Goal: Information Seeking & Learning: Learn about a topic

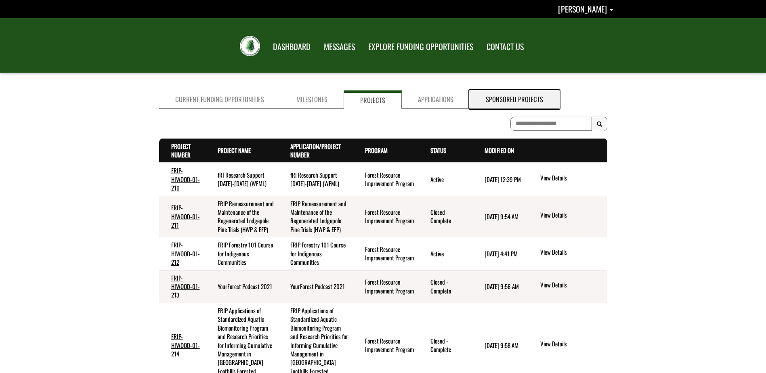
click at [492, 99] on link "Sponsored Projects" at bounding box center [515, 99] width 90 height 18
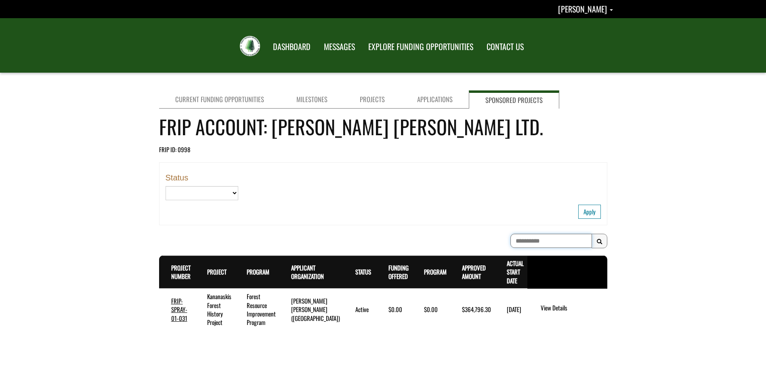
drag, startPoint x: 547, startPoint y: 241, endPoint x: 432, endPoint y: 249, distance: 114.5
click at [432, 249] on div "**********" at bounding box center [383, 243] width 448 height 18
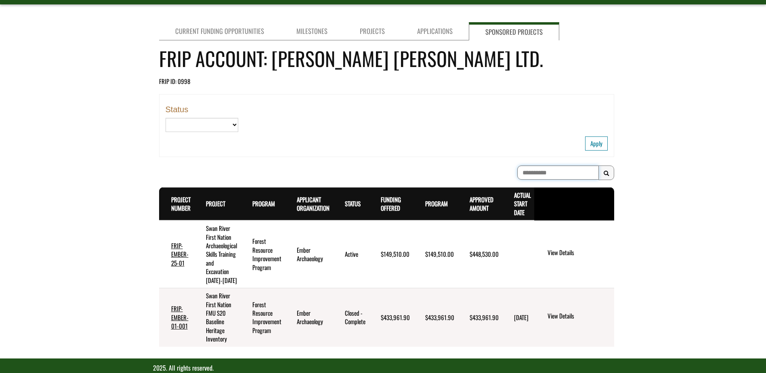
scroll to position [88, 0]
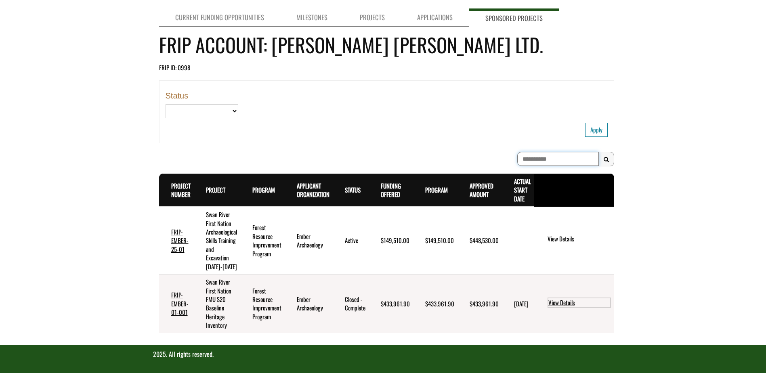
type input "**********"
click at [685, 162] on div "Current Funding Opportunities Milestones Projects Applications Sponsored Projec…" at bounding box center [383, 175] width 766 height 340
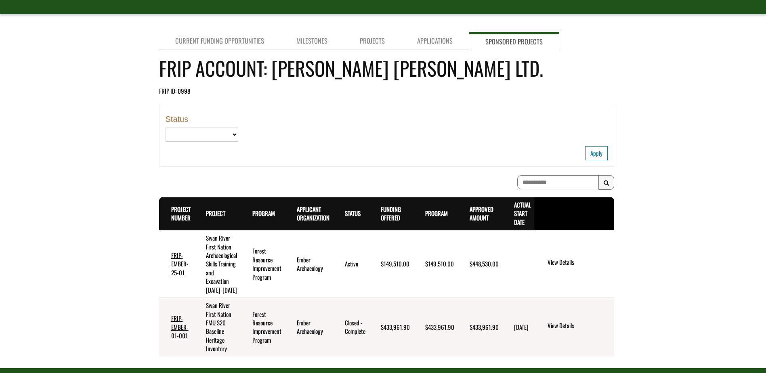
scroll to position [0, 0]
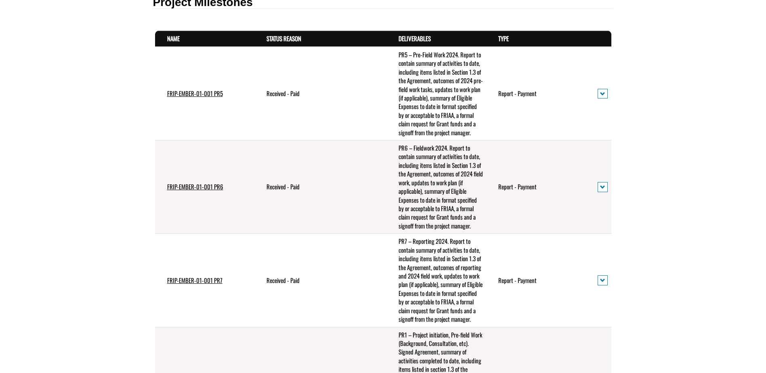
scroll to position [283, 0]
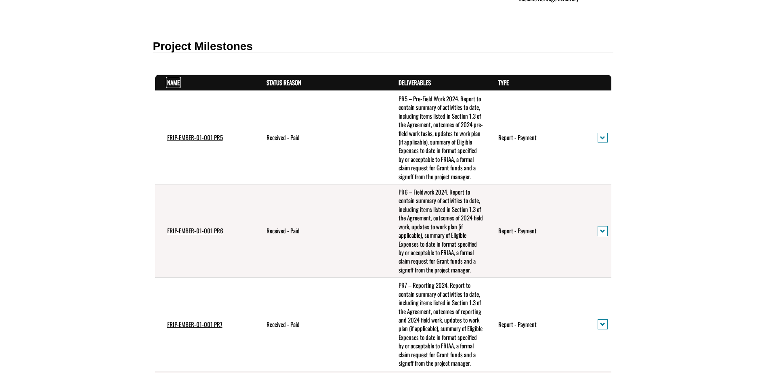
click at [170, 83] on link "Name . sort descending" at bounding box center [173, 82] width 13 height 9
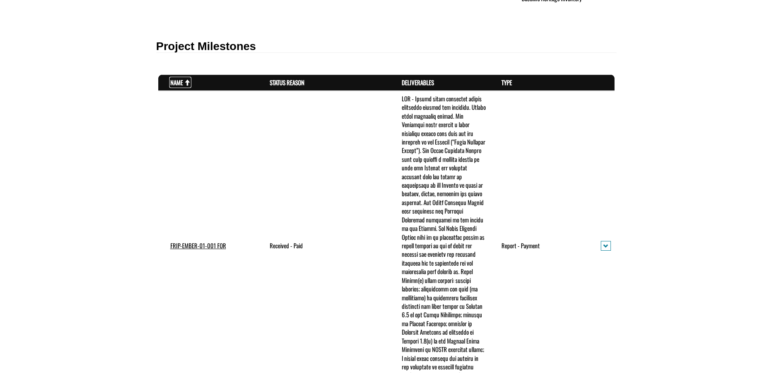
scroll to position [323, 0]
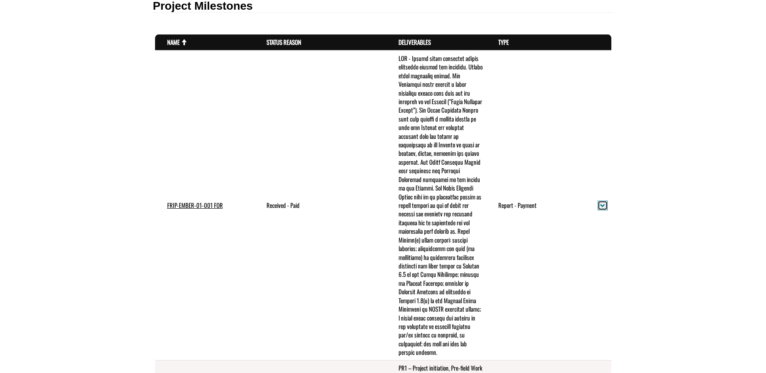
click at [602, 204] on span "action menu" at bounding box center [602, 206] width 5 height 6
click at [617, 220] on link "View details" at bounding box center [630, 219] width 63 height 11
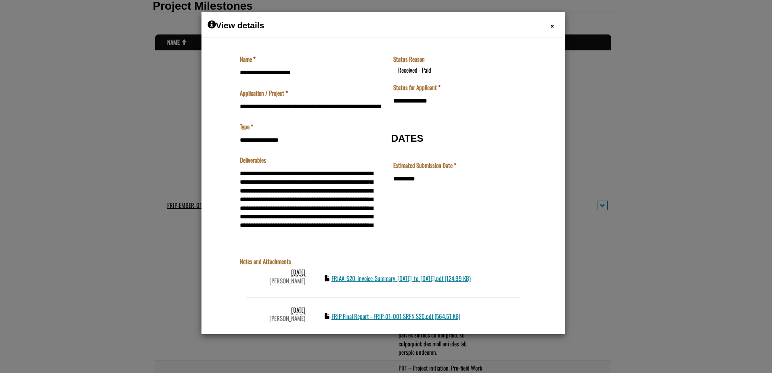
scroll to position [160, 0]
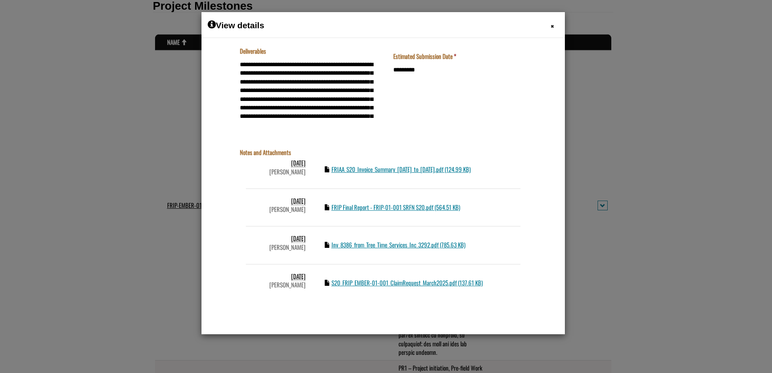
click at [233, 317] on div "**********" at bounding box center [382, 105] width 303 height 442
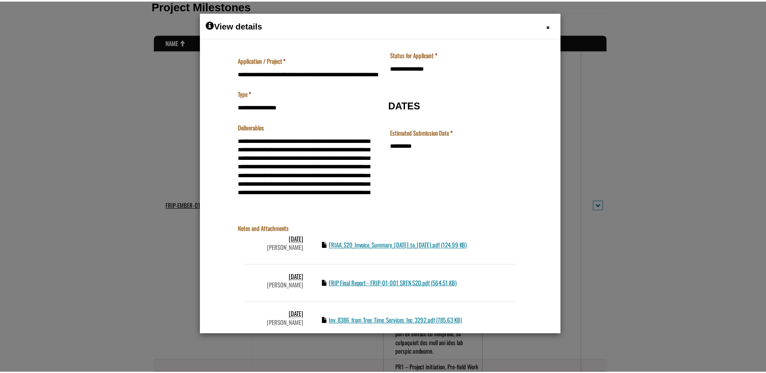
scroll to position [0, 0]
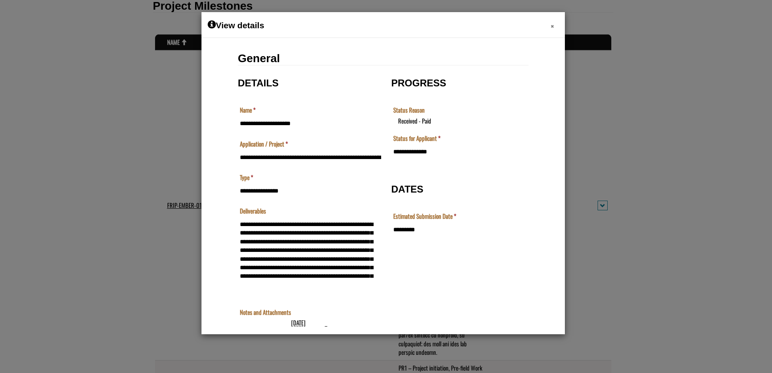
click at [552, 26] on div "View details × Close" at bounding box center [382, 25] width 363 height 26
drag, startPoint x: 553, startPoint y: 29, endPoint x: 350, endPoint y: 4, distance: 204.1
click at [553, 29] on span "×" at bounding box center [552, 26] width 3 height 13
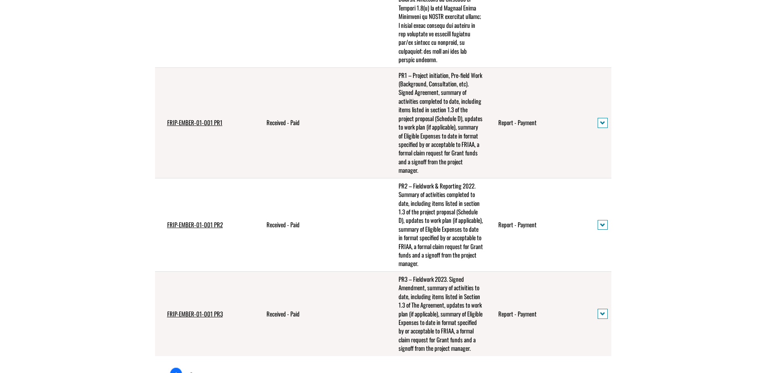
scroll to position [767, 0]
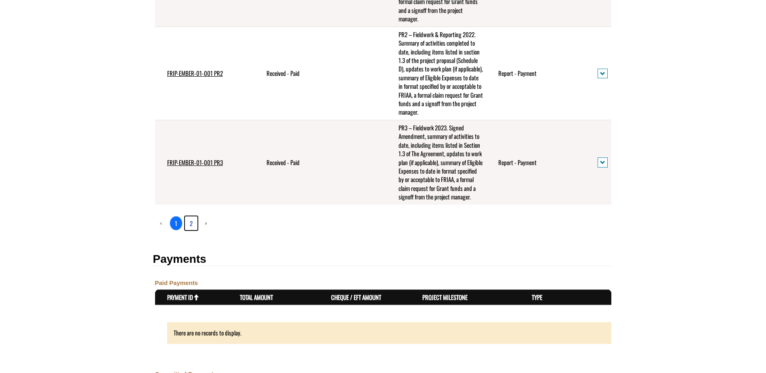
click at [187, 230] on link "2" at bounding box center [191, 223] width 13 height 14
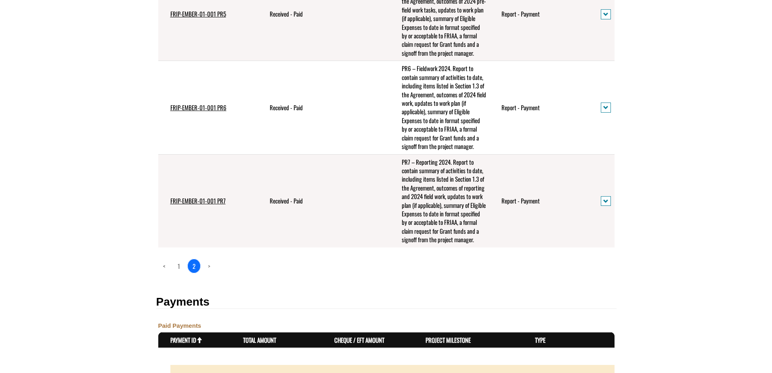
scroll to position [490, 0]
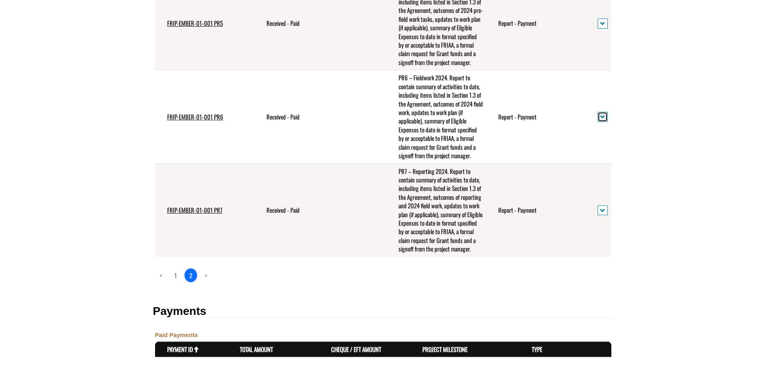
click at [603, 120] on span "action menu" at bounding box center [602, 117] width 5 height 6
click at [613, 151] on link "View details" at bounding box center [630, 148] width 63 height 11
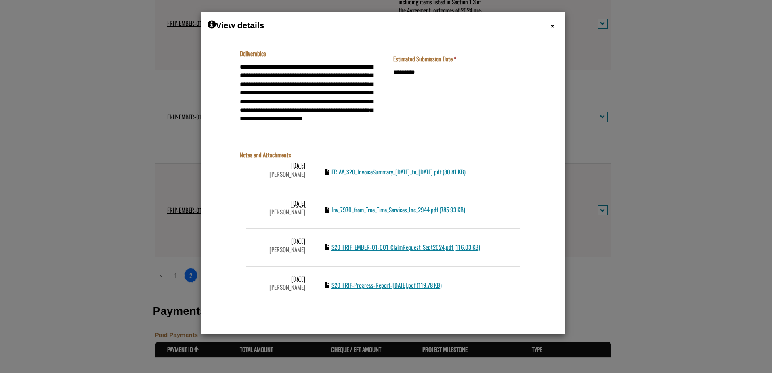
scroll to position [160, 0]
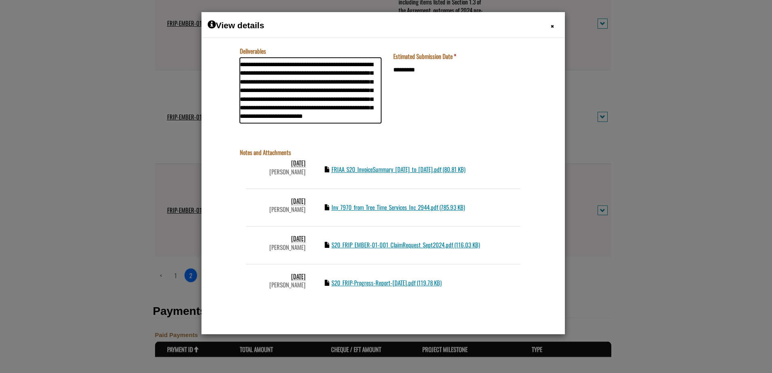
click at [249, 116] on textarea "**********" at bounding box center [309, 89] width 141 height 65
click at [552, 23] on span "×" at bounding box center [552, 26] width 3 height 13
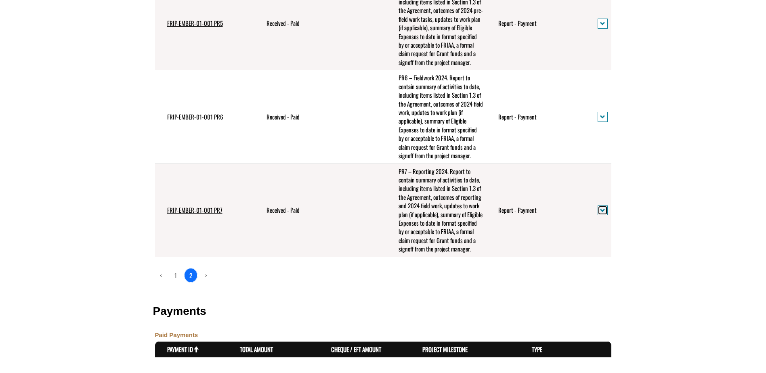
click at [604, 214] on span "action menu" at bounding box center [602, 211] width 5 height 6
click at [606, 248] on link "View details" at bounding box center [630, 245] width 63 height 11
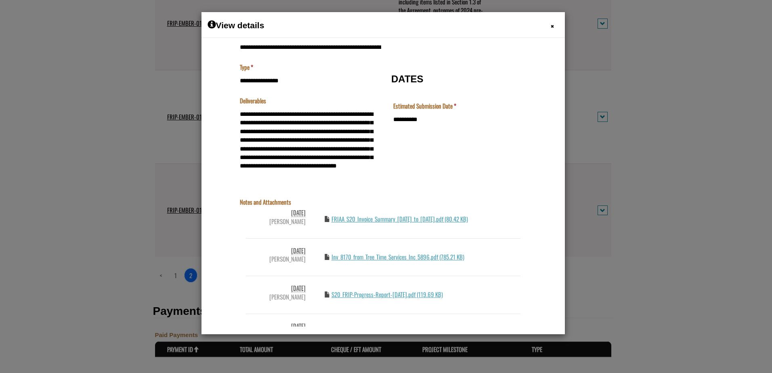
scroll to position [160, 0]
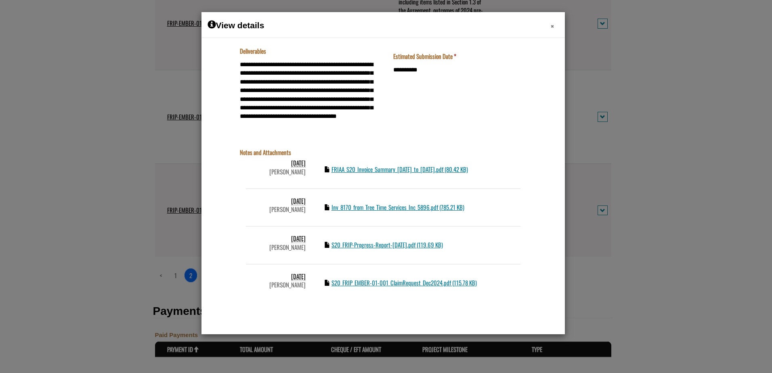
click at [553, 26] on span "×" at bounding box center [552, 26] width 3 height 13
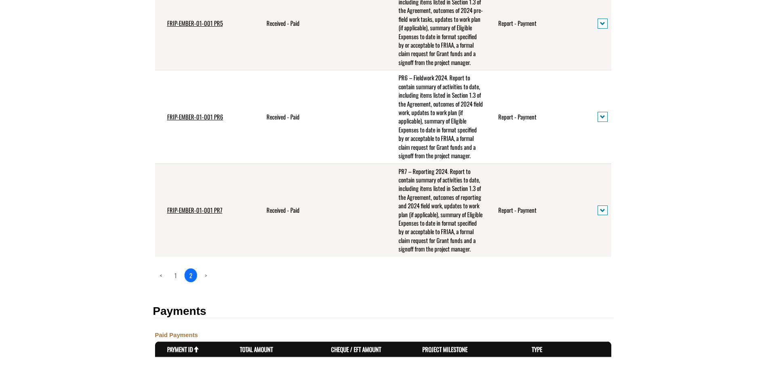
scroll to position [0, 0]
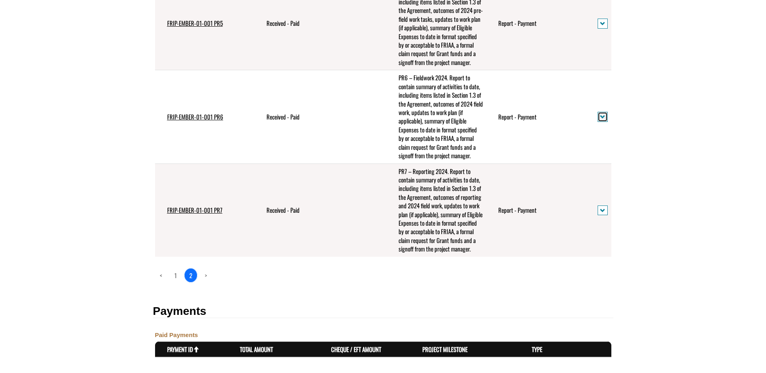
click at [602, 122] on button "action menu" at bounding box center [602, 117] width 10 height 10
click at [605, 149] on link "View details" at bounding box center [630, 148] width 63 height 11
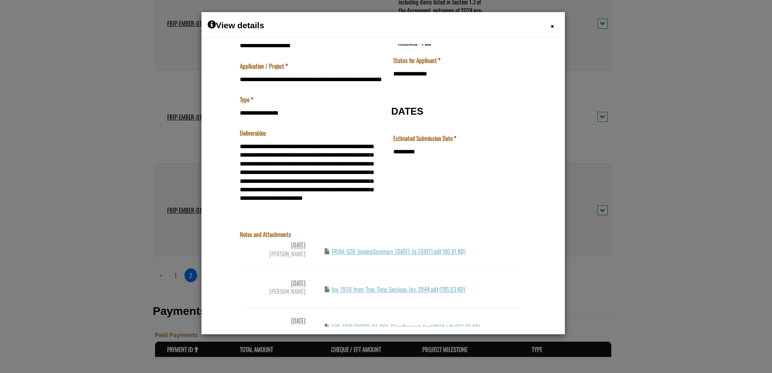
scroll to position [160, 0]
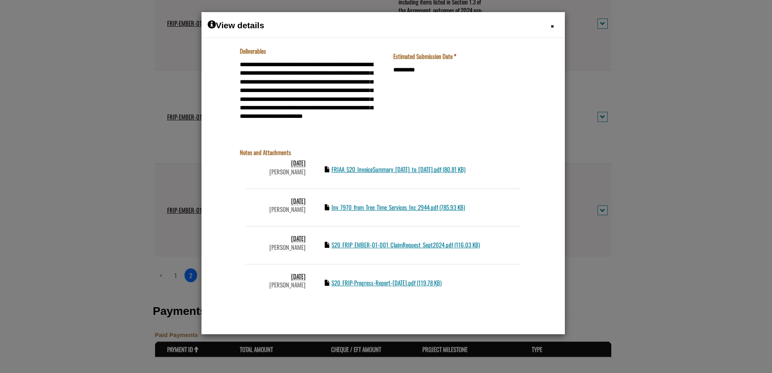
click at [550, 26] on h1 "View details" at bounding box center [383, 24] width 351 height 13
click at [551, 25] on span "×" at bounding box center [552, 26] width 3 height 13
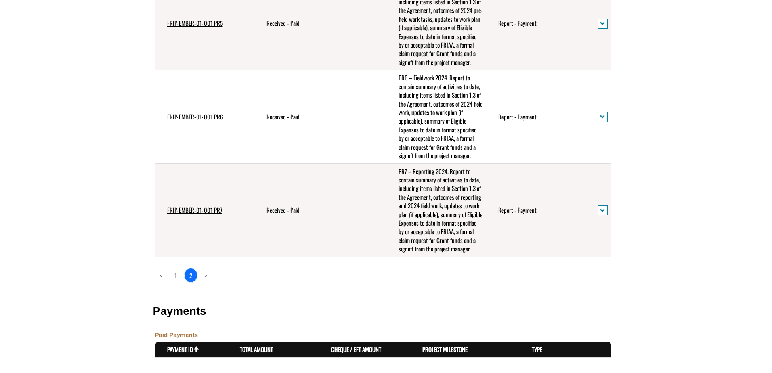
drag, startPoint x: 350, startPoint y: 0, endPoint x: 679, endPoint y: 2, distance: 328.6
click at [695, 115] on div at bounding box center [386, 186] width 772 height 373
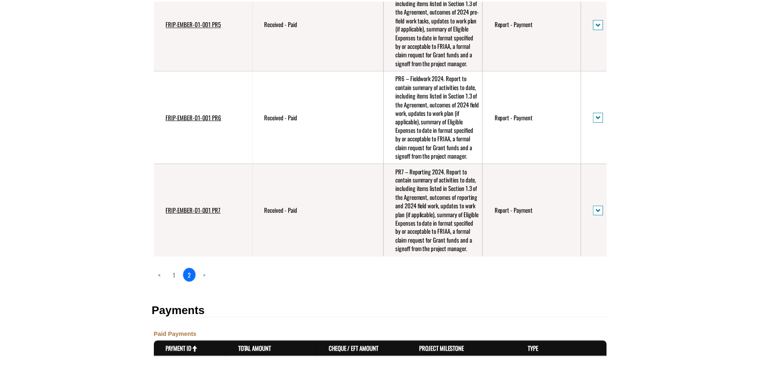
scroll to position [0, 0]
